Goal: Navigation & Orientation: Find specific page/section

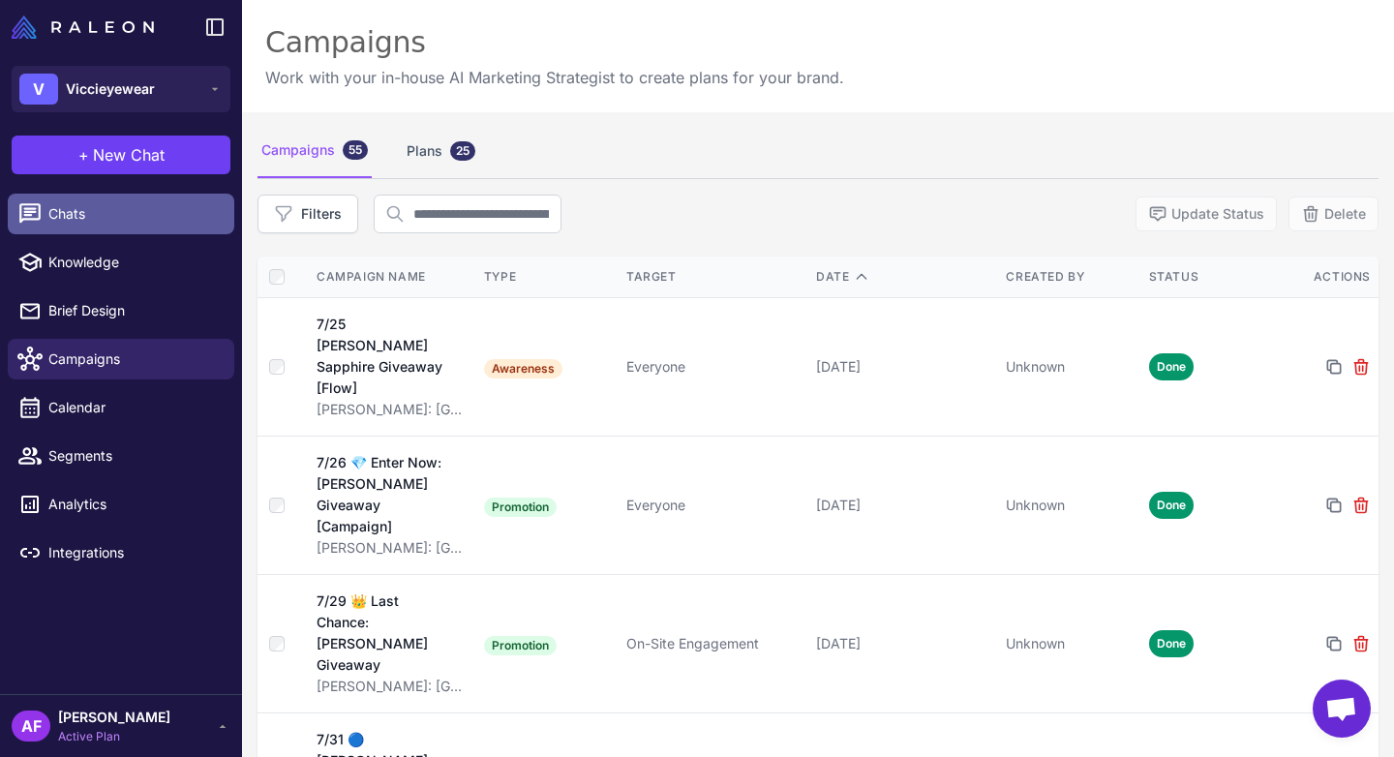
click at [117, 213] on span "Chats" at bounding box center [133, 213] width 170 height 21
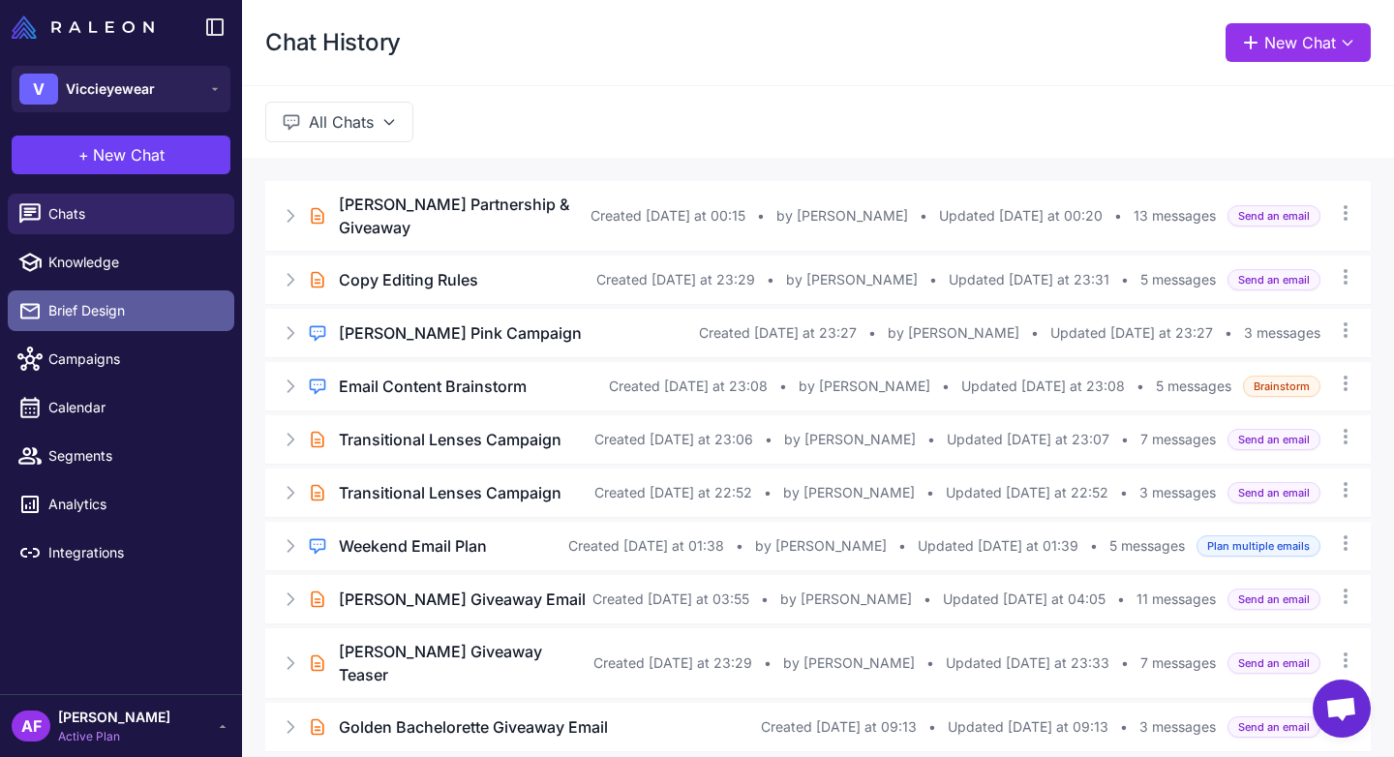
click at [91, 317] on span "Brief Design" at bounding box center [133, 310] width 170 height 21
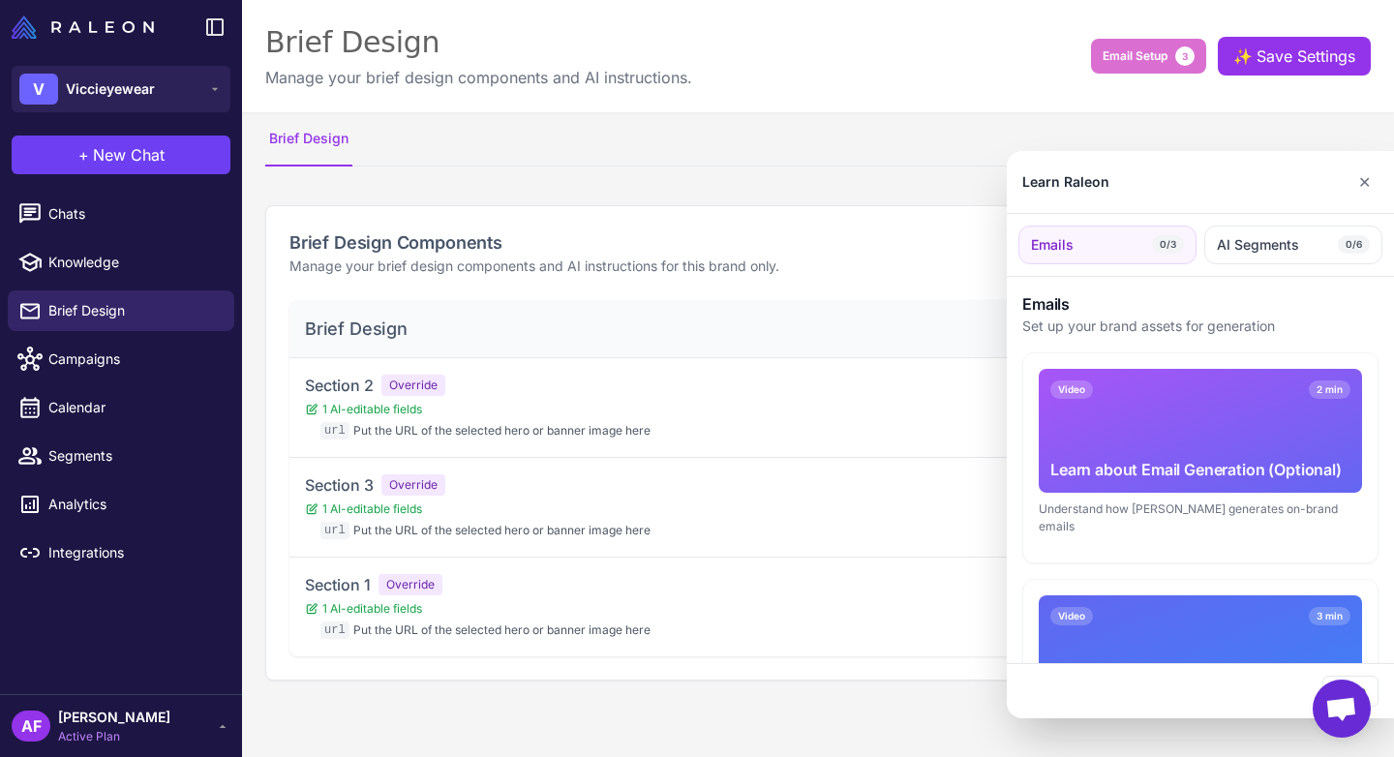
click at [77, 210] on div at bounding box center [697, 378] width 1394 height 757
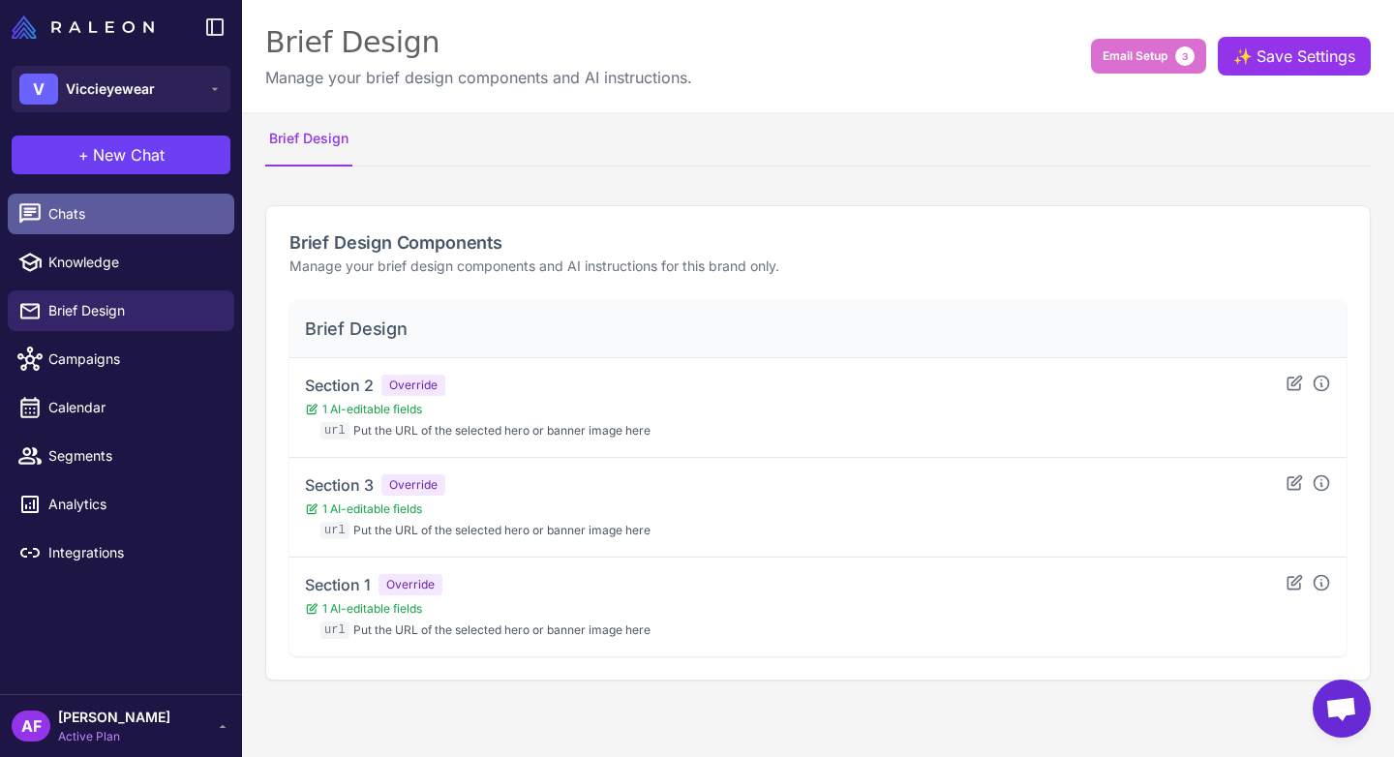
click at [91, 211] on span "Chats" at bounding box center [133, 213] width 170 height 21
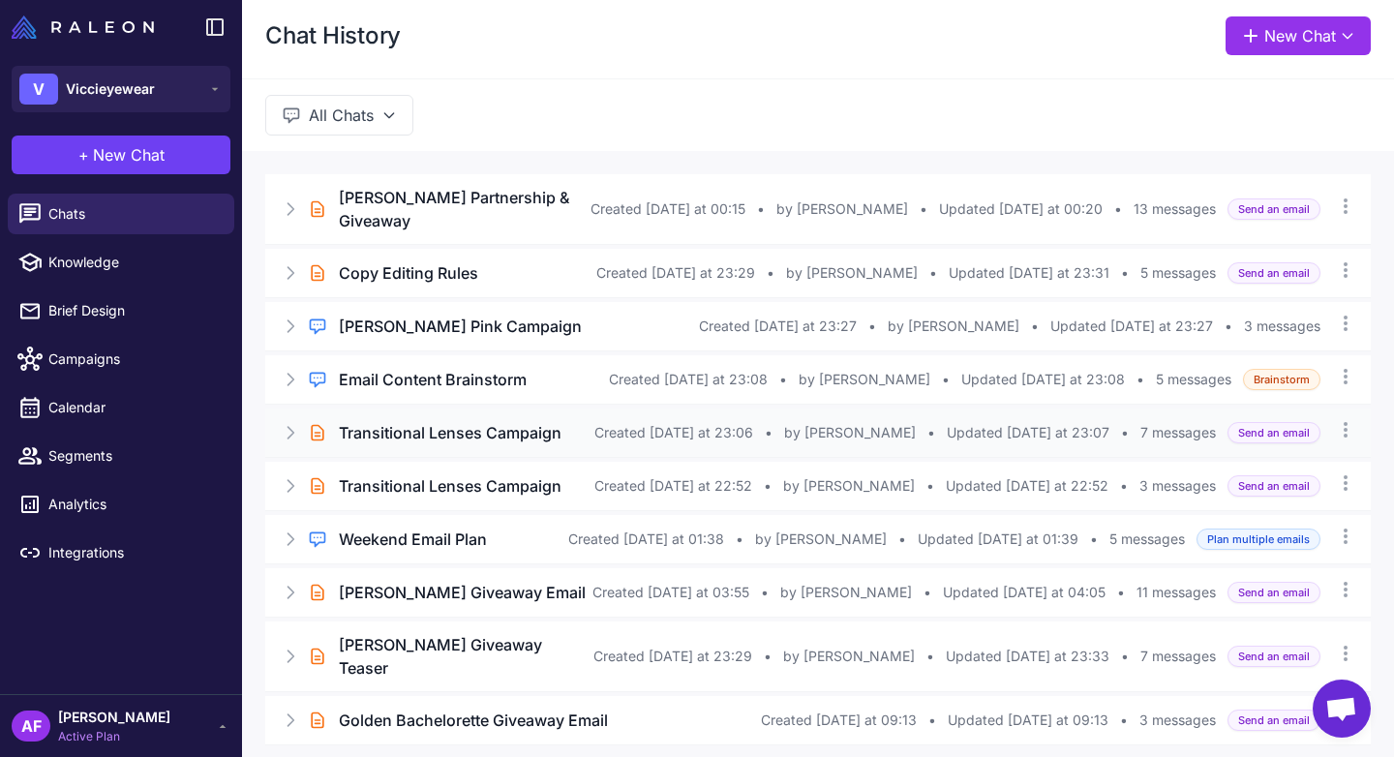
scroll to position [6, 0]
click at [422, 422] on h3 "Transitional Lenses Campaign" at bounding box center [450, 433] width 223 height 23
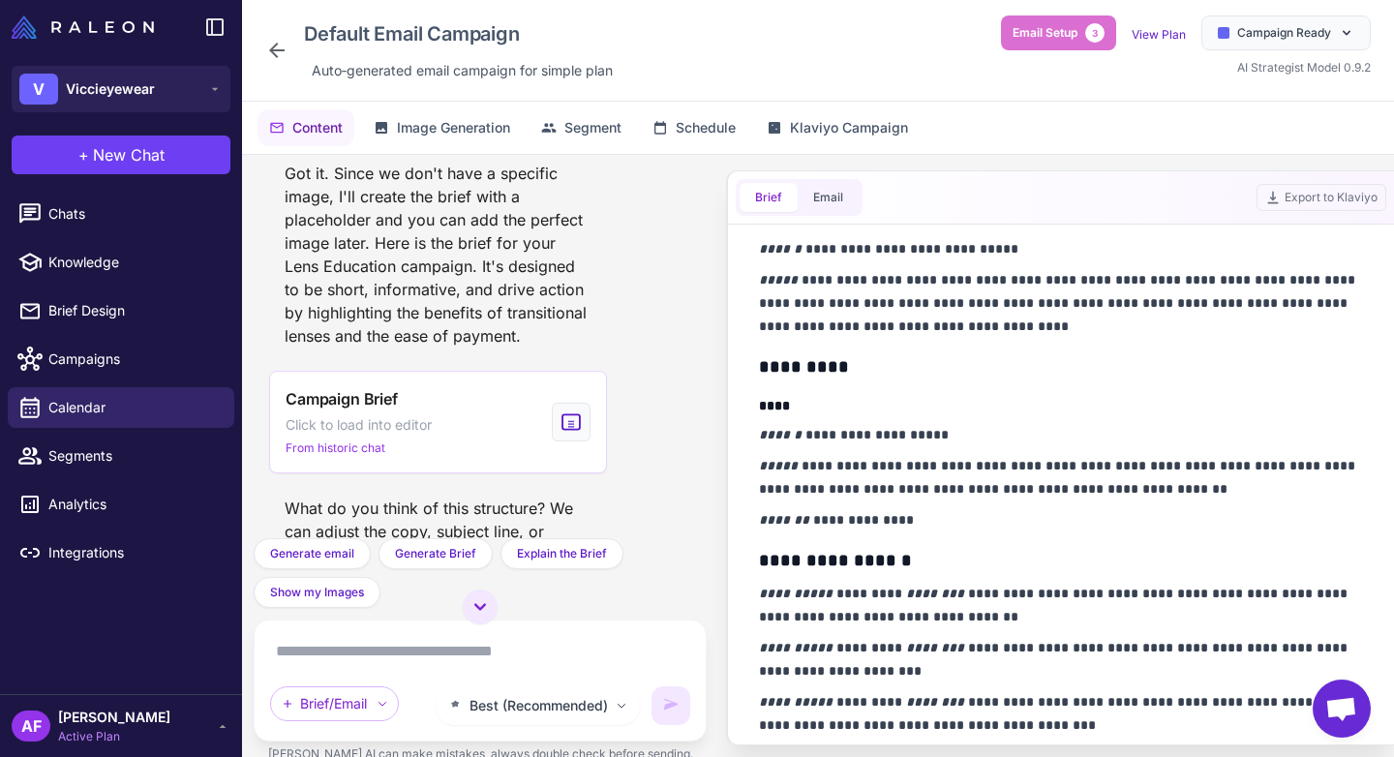
scroll to position [899, 0]
click at [271, 54] on icon at bounding box center [276, 50] width 23 height 23
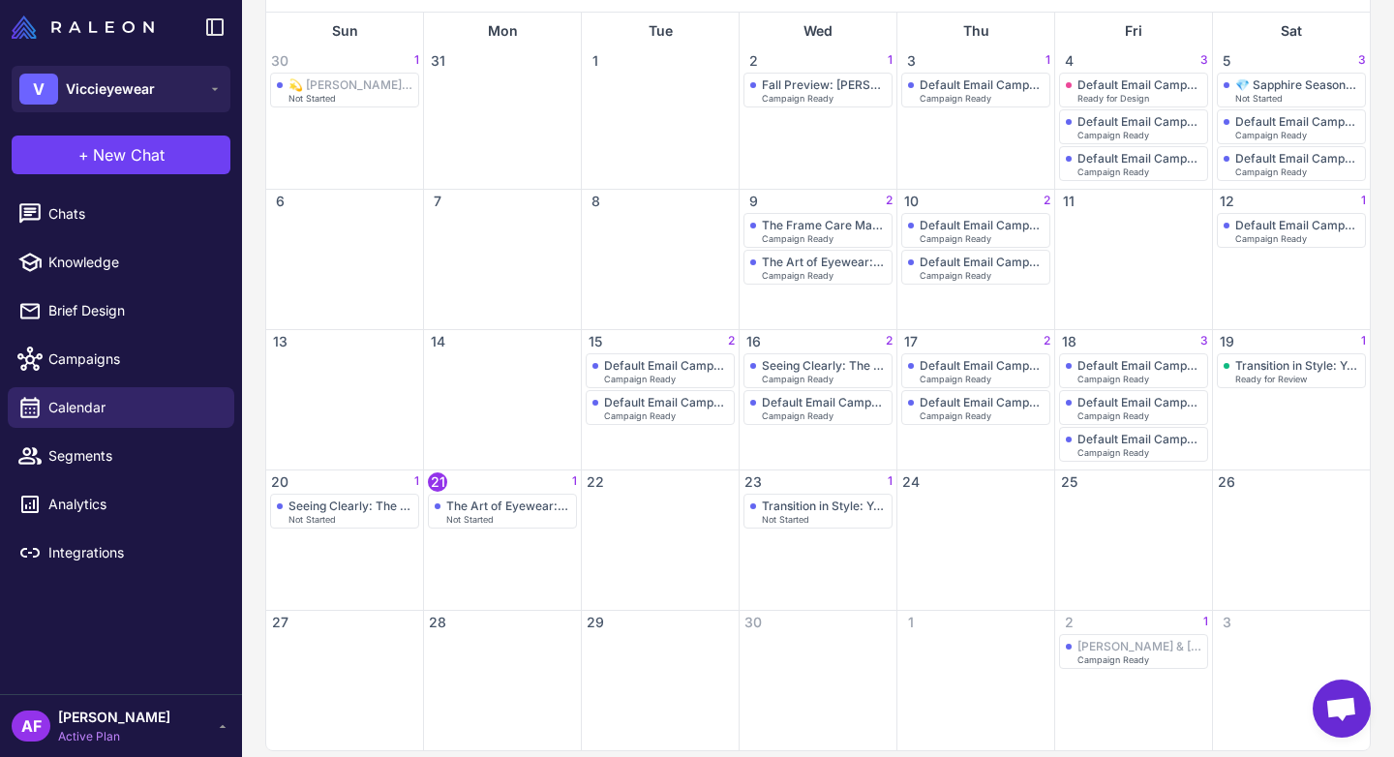
scroll to position [279, 0]
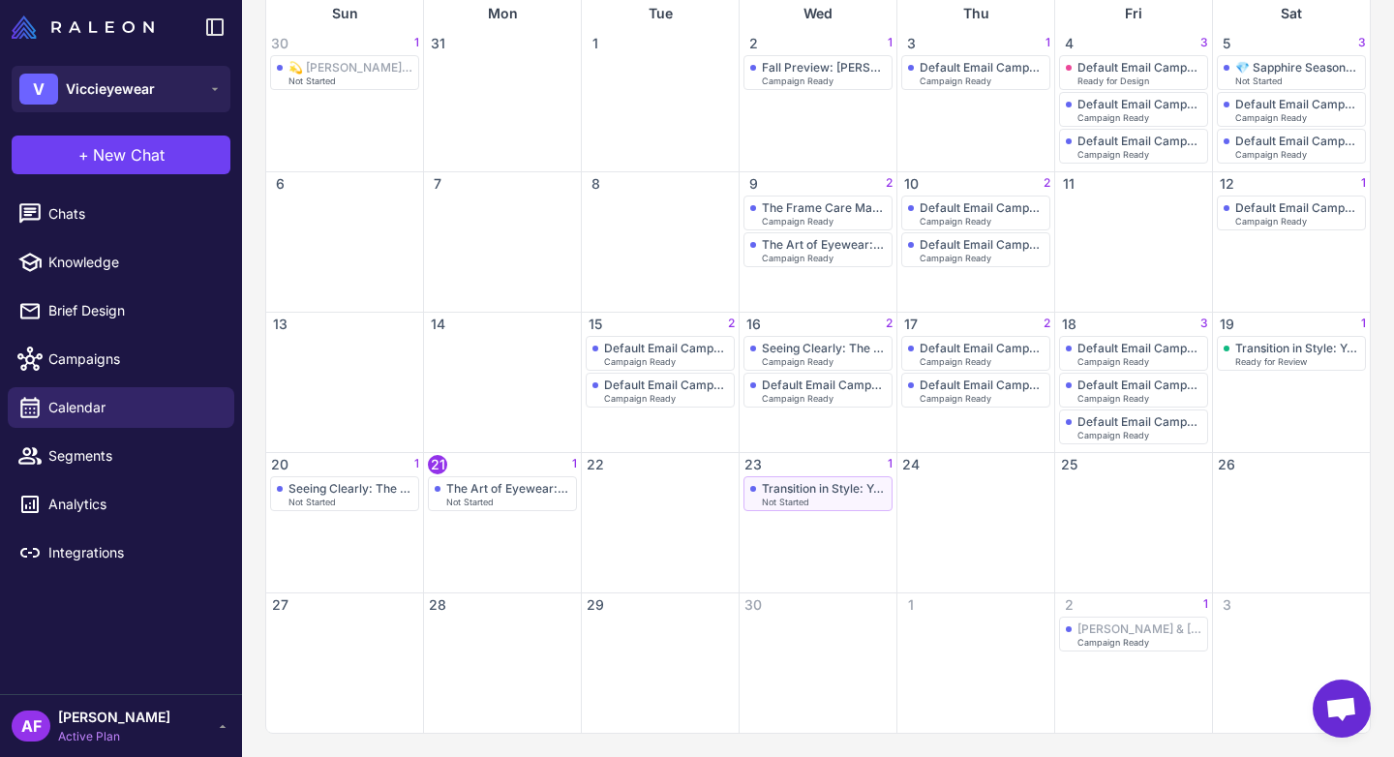
click at [783, 491] on div "Transition in Style: Your Guide to Fall Eyewear" at bounding box center [824, 488] width 124 height 15
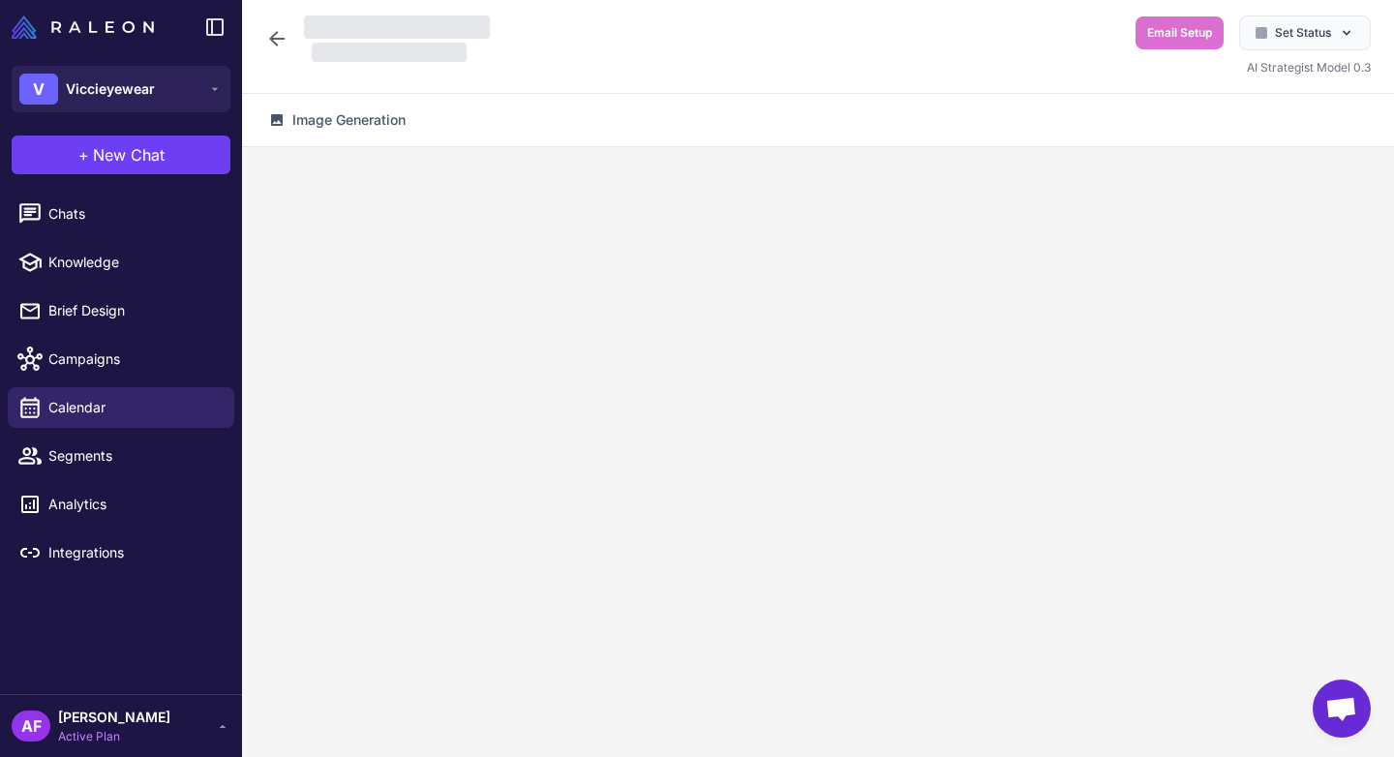
click at [265, 32] on icon at bounding box center [276, 38] width 23 height 23
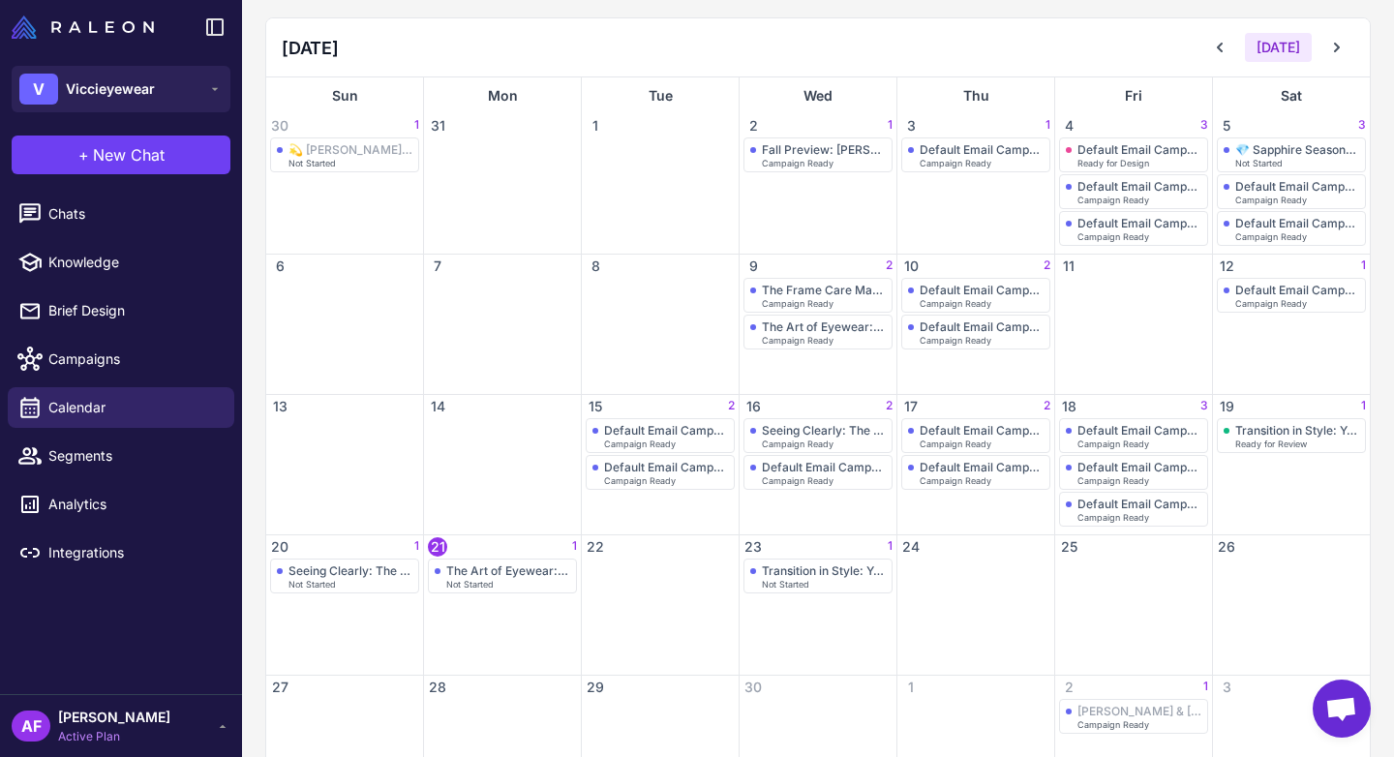
scroll to position [279, 0]
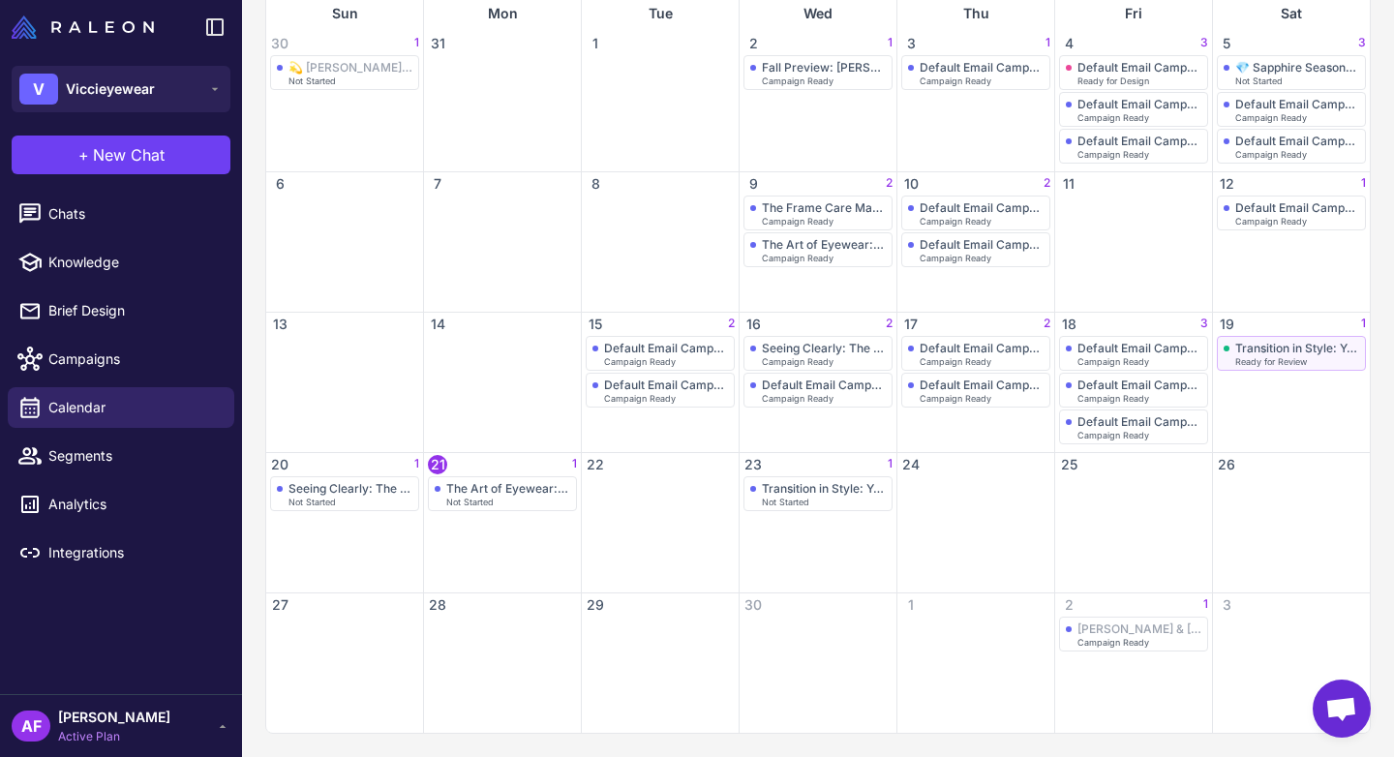
click at [1281, 343] on div "Transition in Style: Your Guide to Fall Eyewear" at bounding box center [1297, 348] width 124 height 15
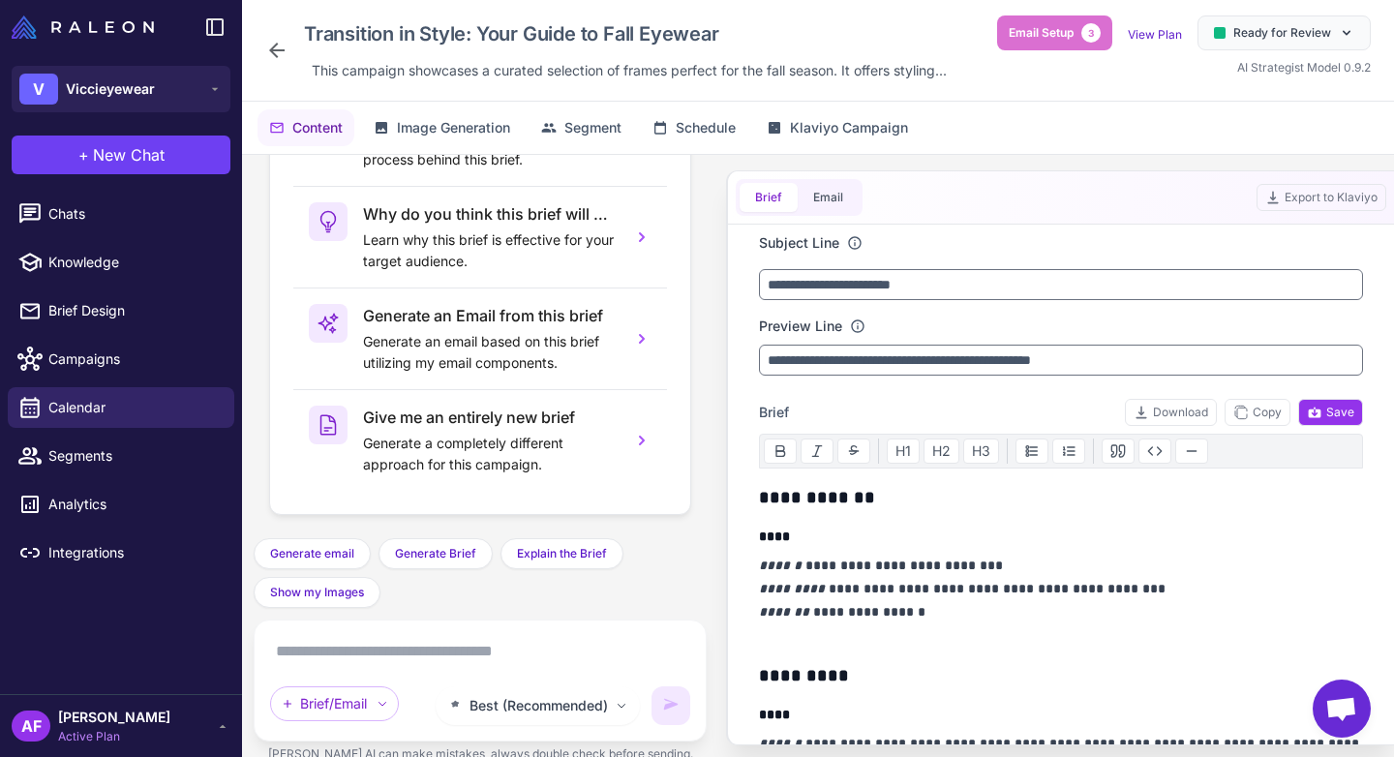
click at [272, 46] on icon at bounding box center [276, 50] width 23 height 23
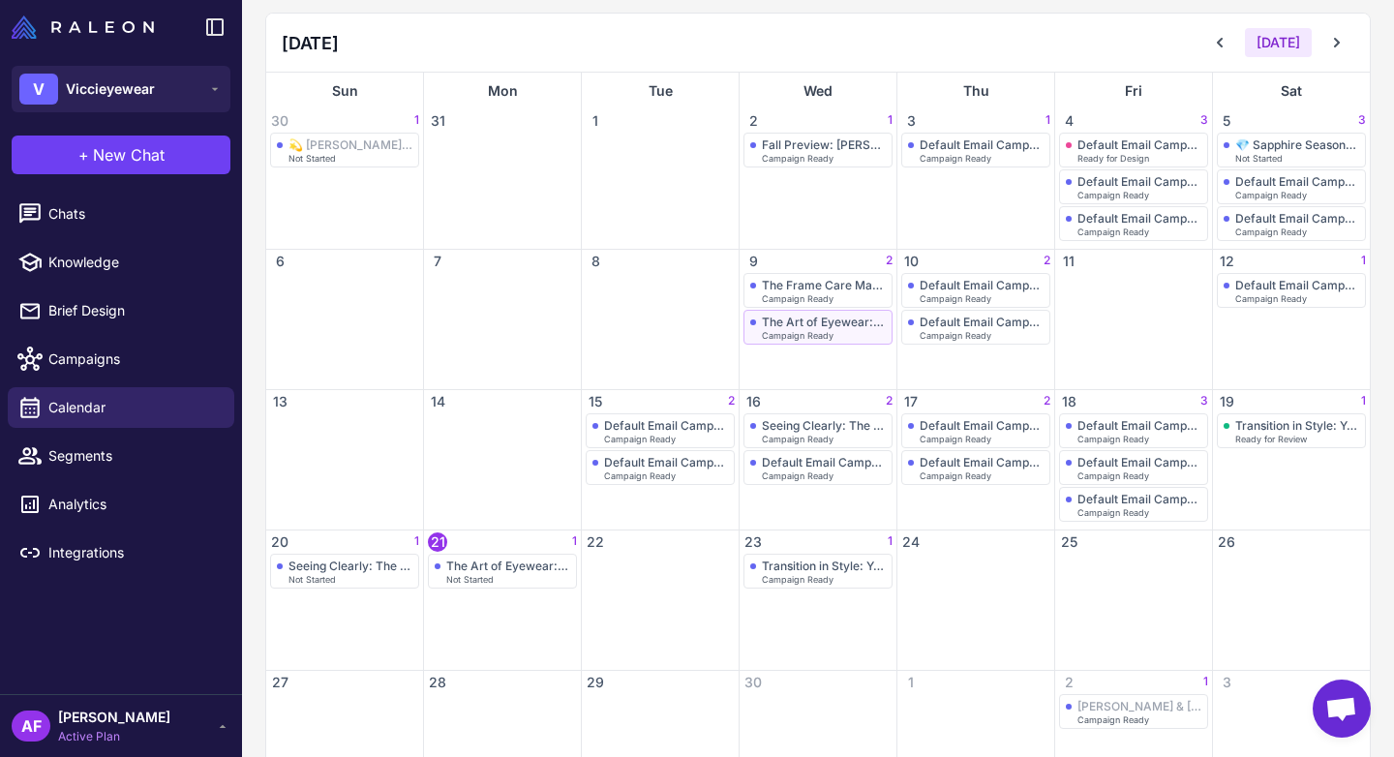
scroll to position [279, 0]
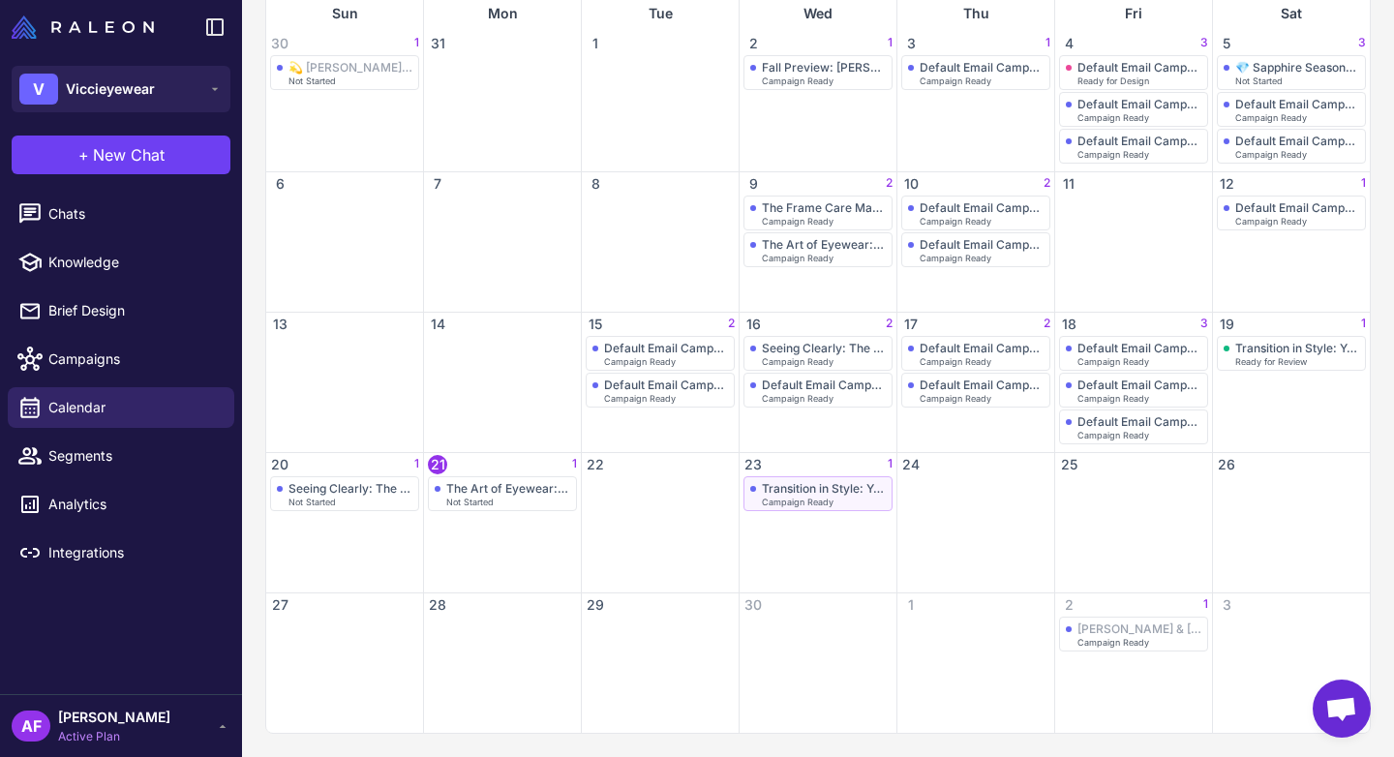
click at [786, 486] on div "Transition in Style: Your Guide to Fall Eyewear" at bounding box center [824, 488] width 124 height 15
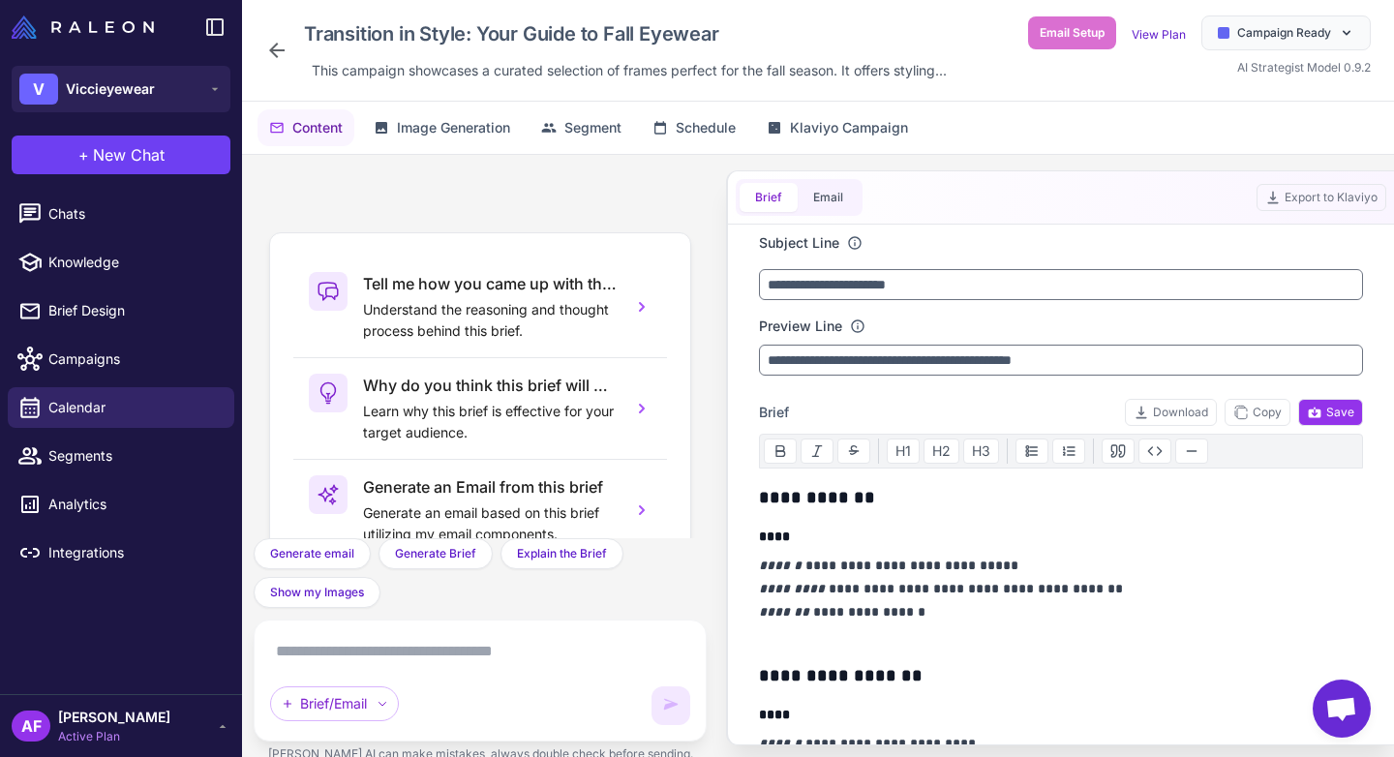
scroll to position [171, 0]
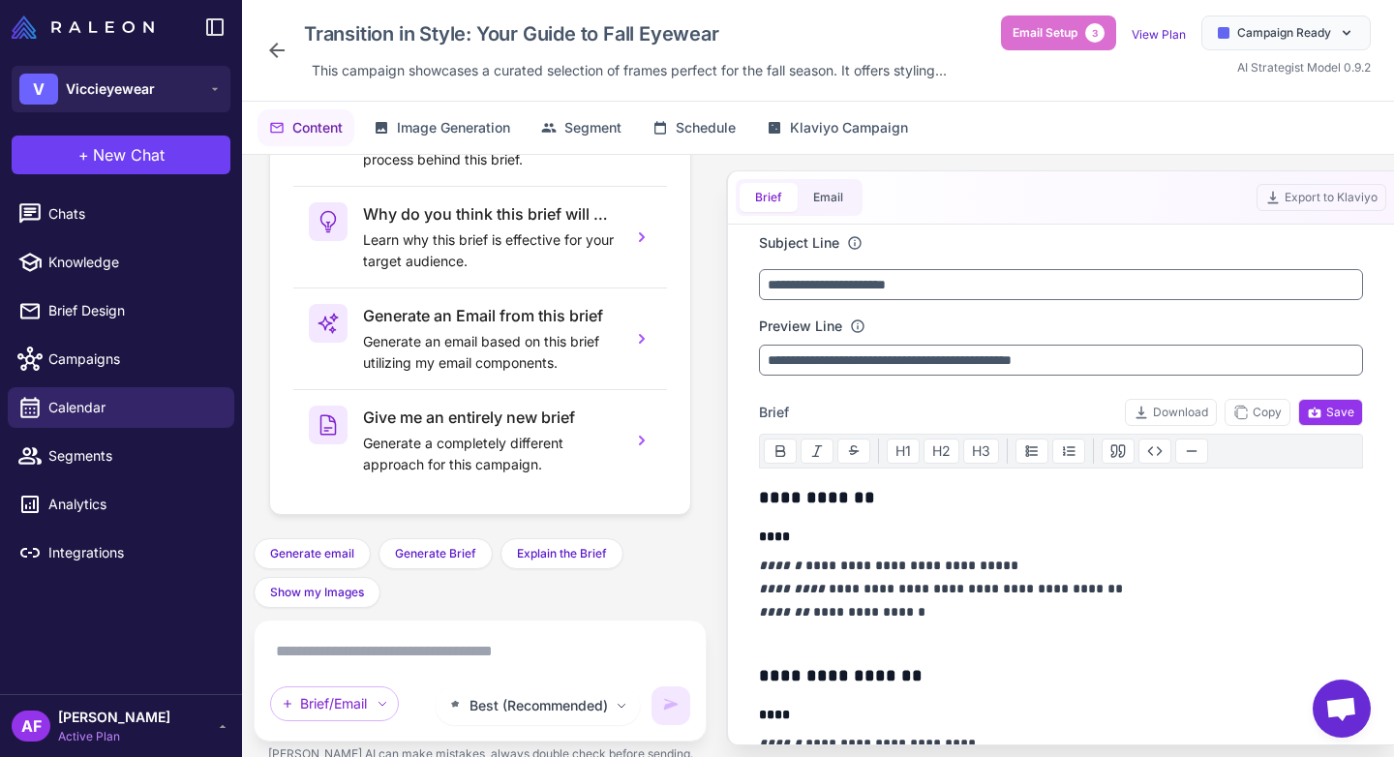
click at [284, 54] on icon at bounding box center [276, 50] width 23 height 23
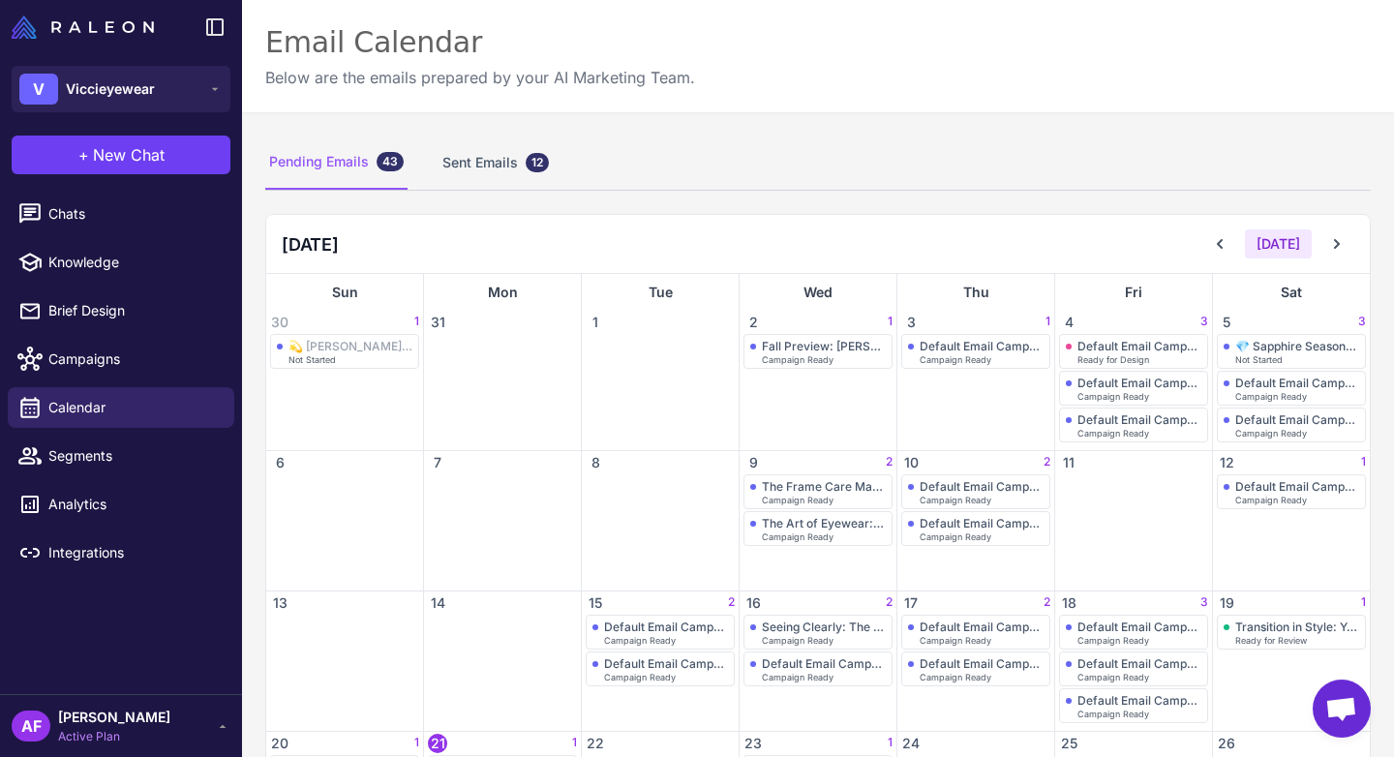
scroll to position [279, 0]
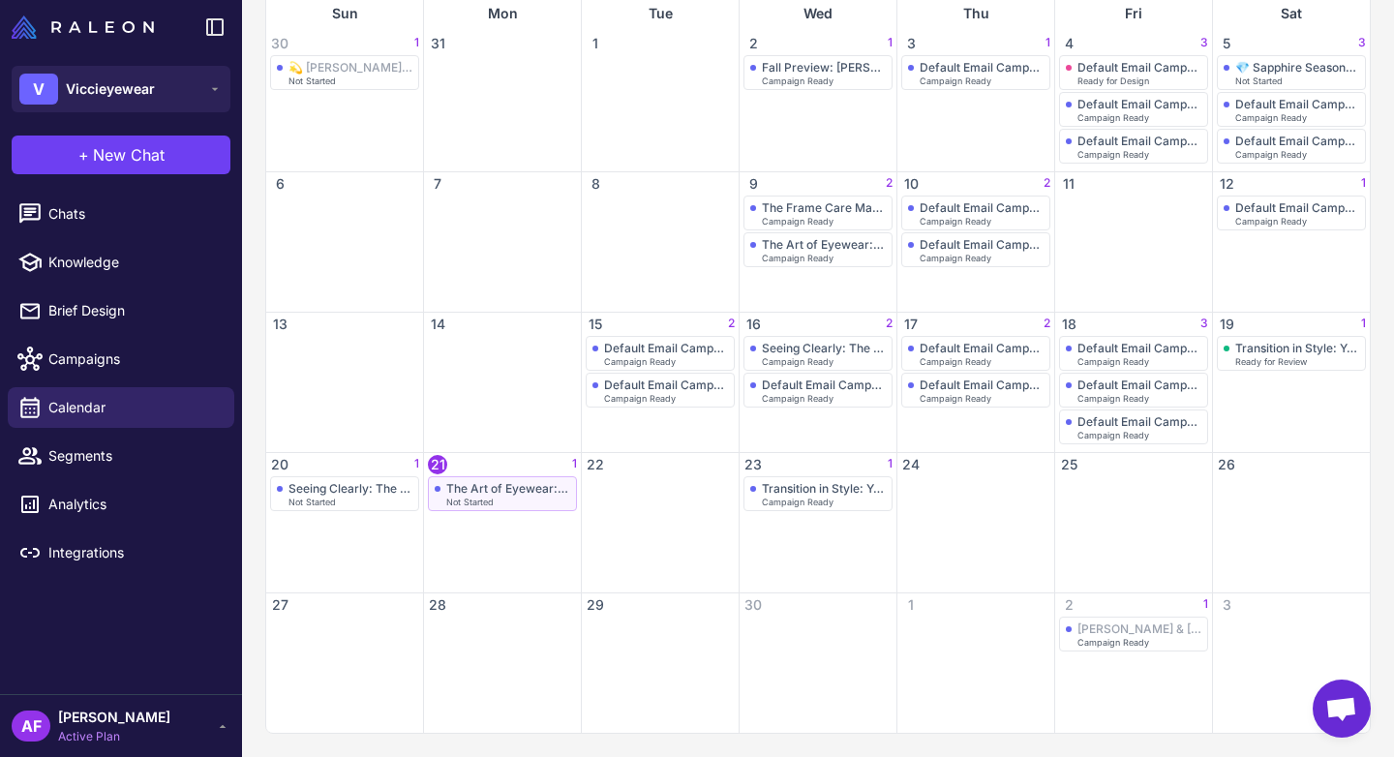
click at [499, 491] on div "The Art of Eyewear: A Glimpse into [PERSON_NAME]'s Craftsmanship" at bounding box center [508, 488] width 124 height 15
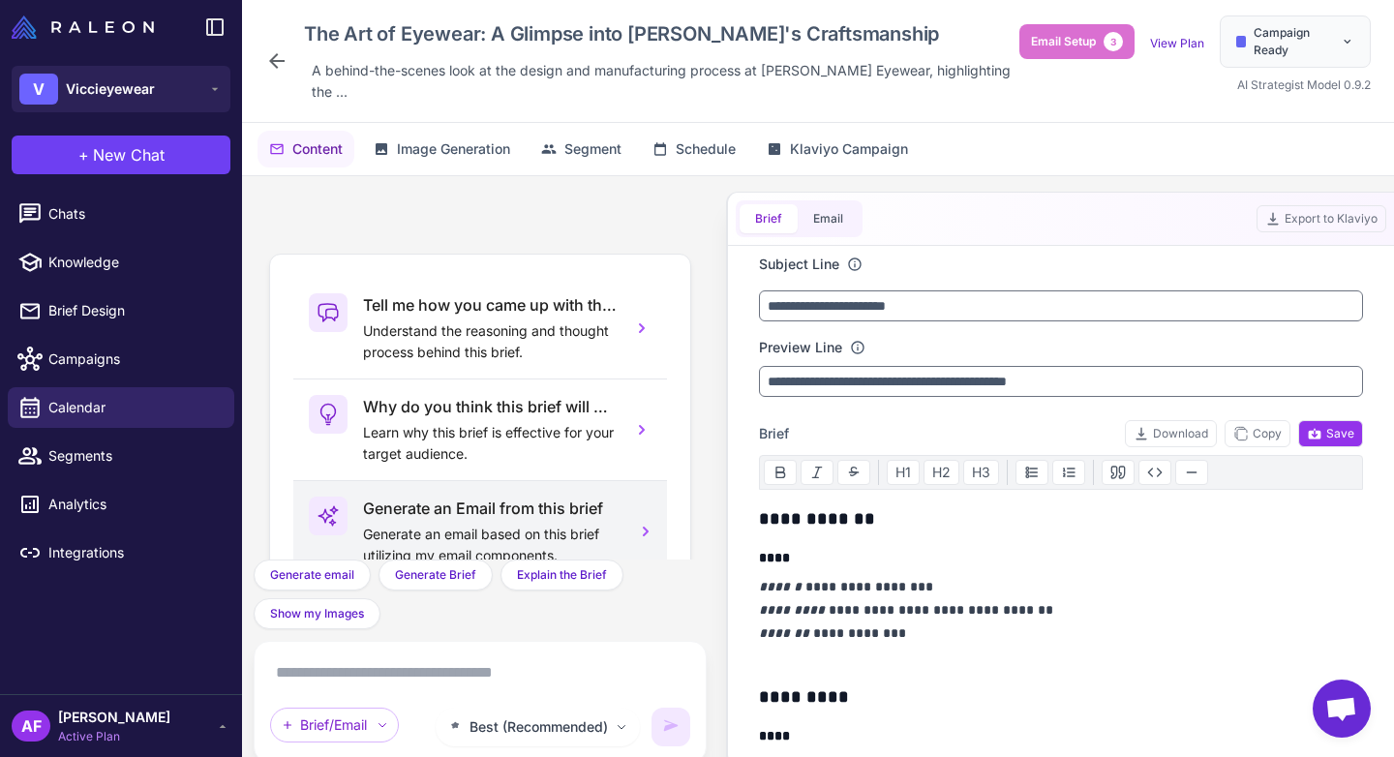
scroll to position [171, 0]
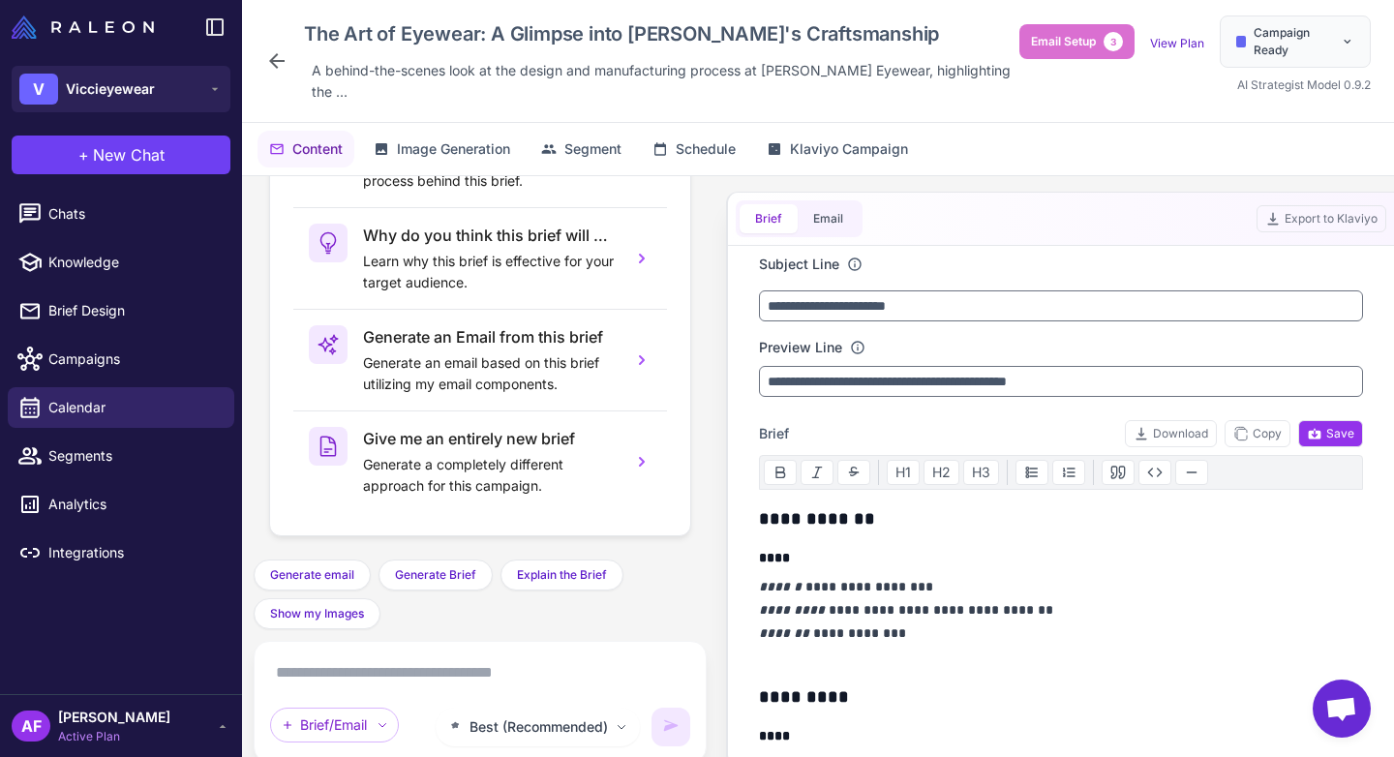
click at [272, 55] on icon at bounding box center [276, 60] width 23 height 23
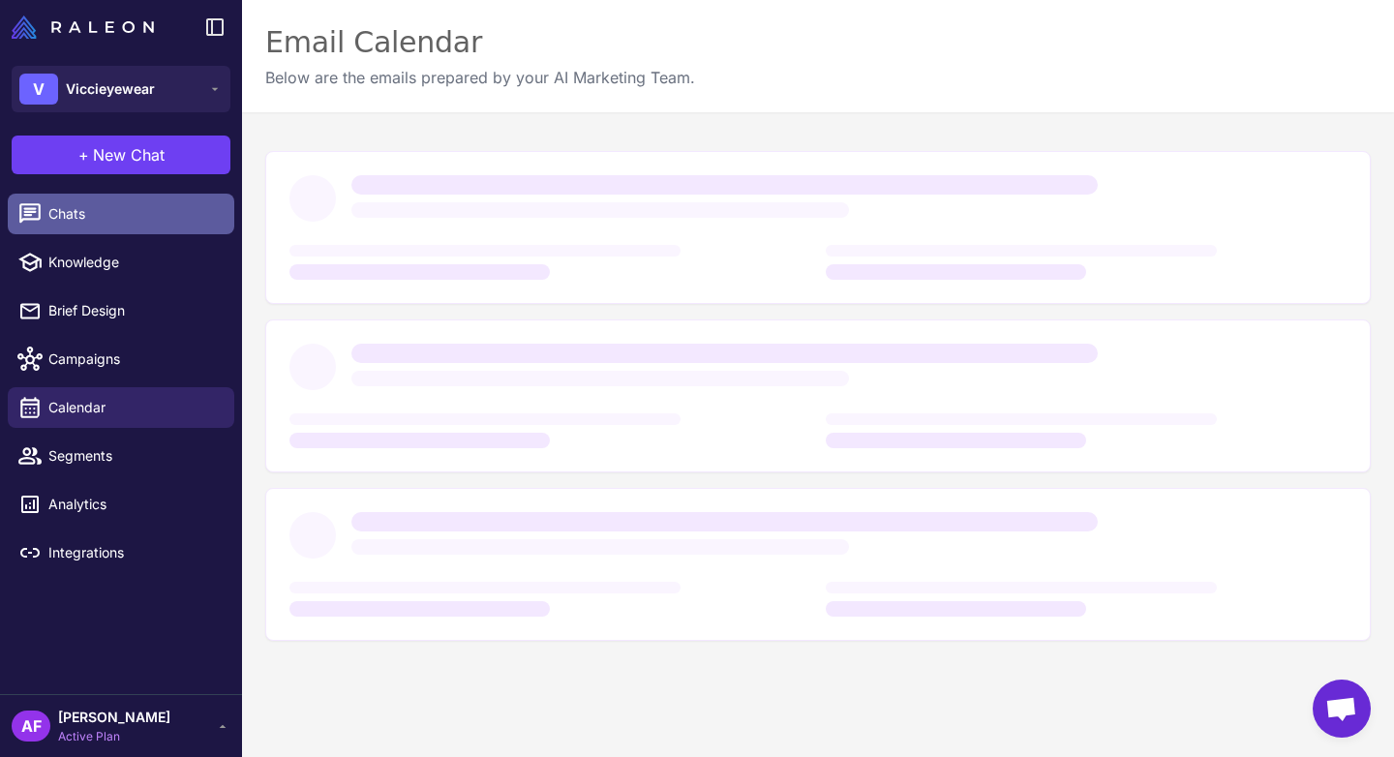
click at [73, 213] on span "Chats" at bounding box center [133, 213] width 170 height 21
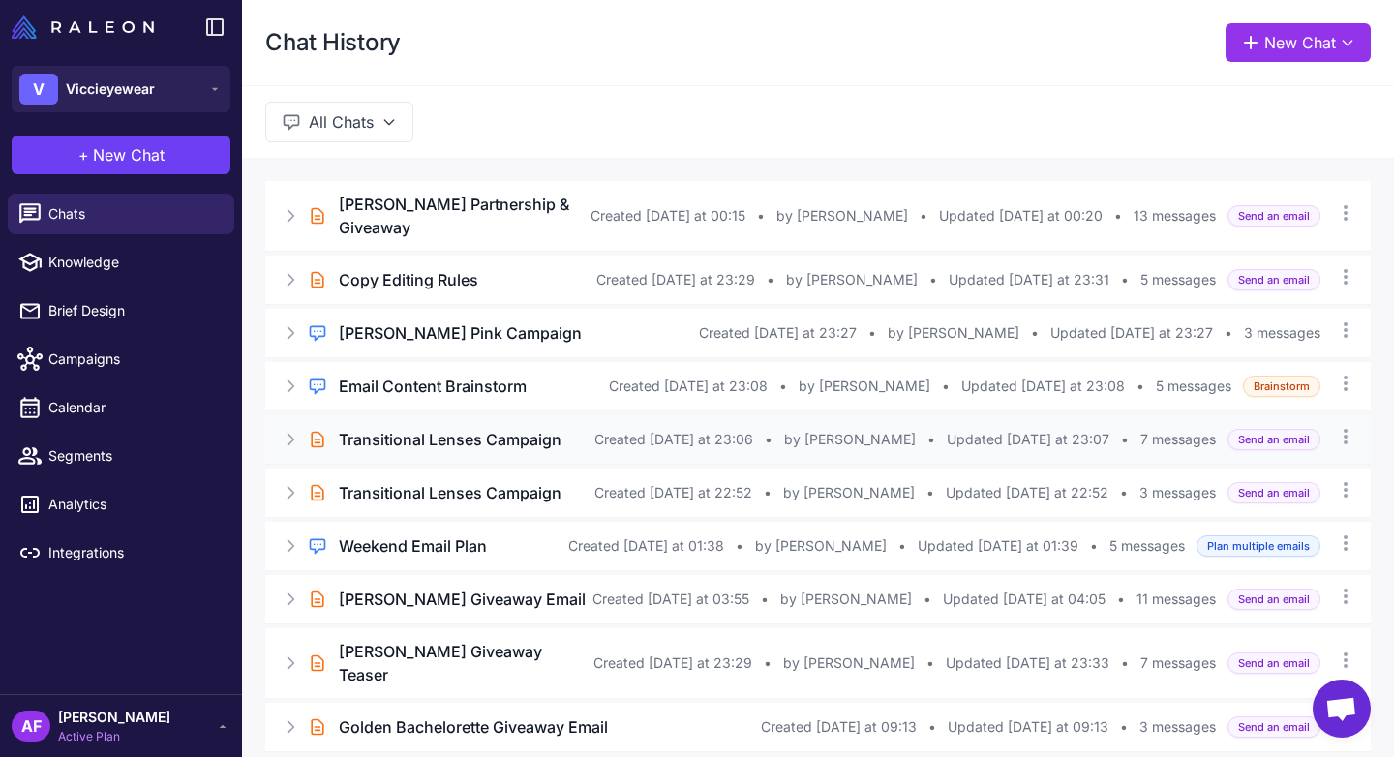
click at [412, 428] on h3 "Transitional Lenses Campaign" at bounding box center [450, 439] width 223 height 23
